Goal: Transaction & Acquisition: Download file/media

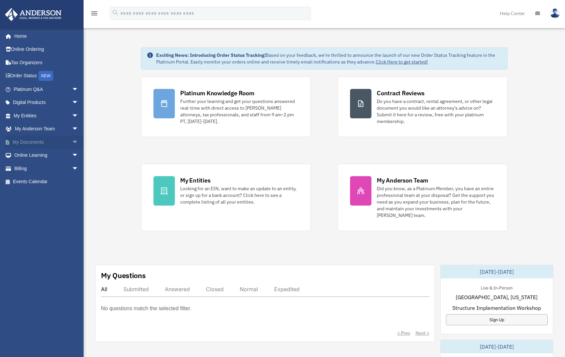
click at [44, 144] on link "My Documents arrow_drop_down" at bounding box center [47, 141] width 84 height 13
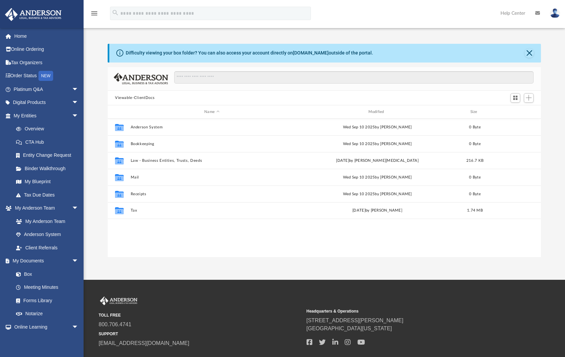
scroll to position [147, 428]
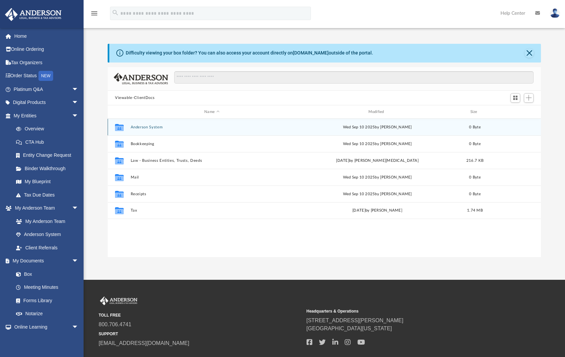
click at [162, 125] on button "Anderson System" at bounding box center [212, 127] width 162 height 4
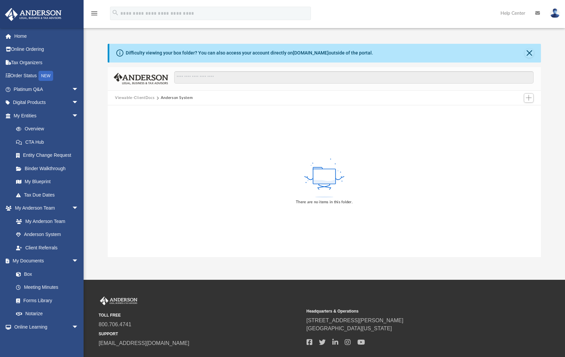
click at [146, 95] on button "Viewable-ClientDocs" at bounding box center [134, 98] width 39 height 6
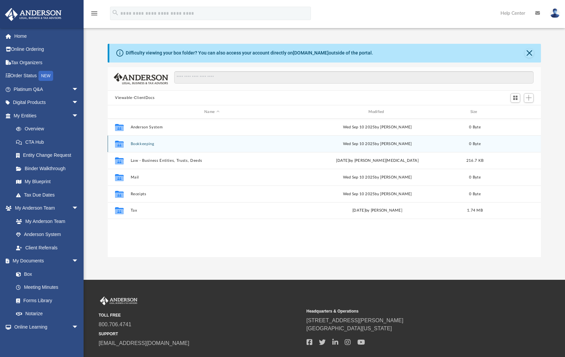
click at [144, 139] on div "Collaborated Folder Bookkeeping [DATE] by [PERSON_NAME] 0 Byte" at bounding box center [324, 143] width 433 height 17
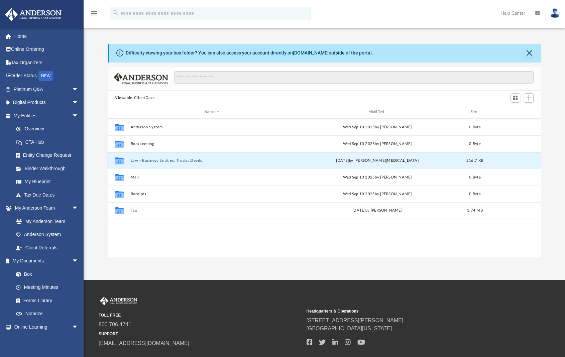
click at [145, 159] on button "Law - Business Entities, Trusts, Deeds" at bounding box center [212, 160] width 162 height 4
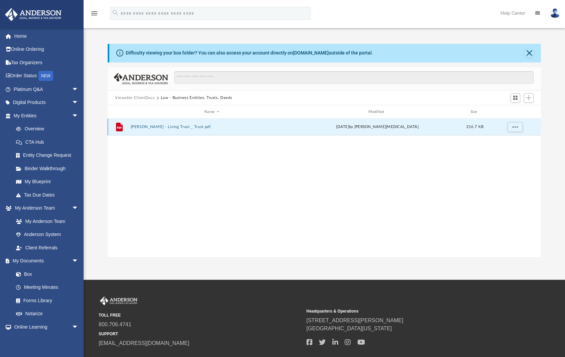
click at [140, 127] on button "[PERSON_NAME] - Living Trust _ Trust.pdf" at bounding box center [212, 127] width 162 height 4
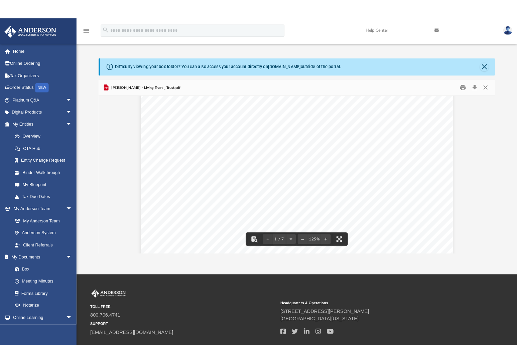
scroll to position [100, 0]
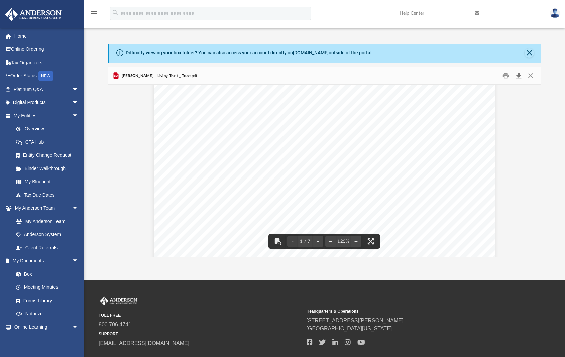
click at [516, 73] on button "Download" at bounding box center [518, 75] width 12 height 10
click at [534, 77] on button "Close" at bounding box center [530, 75] width 12 height 10
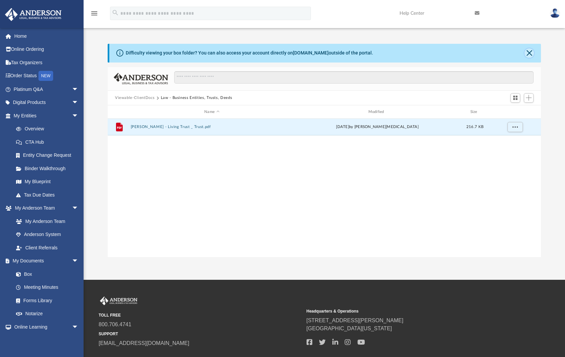
click at [530, 52] on button "Close" at bounding box center [528, 52] width 9 height 9
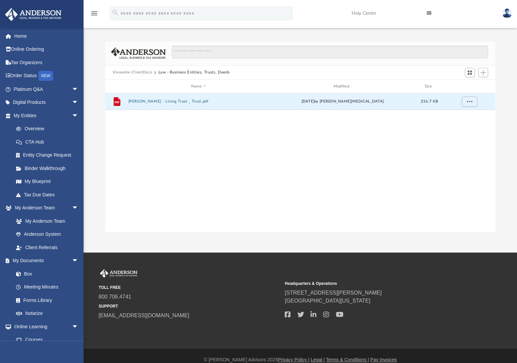
scroll to position [5, 5]
